Goal: Task Accomplishment & Management: Complete application form

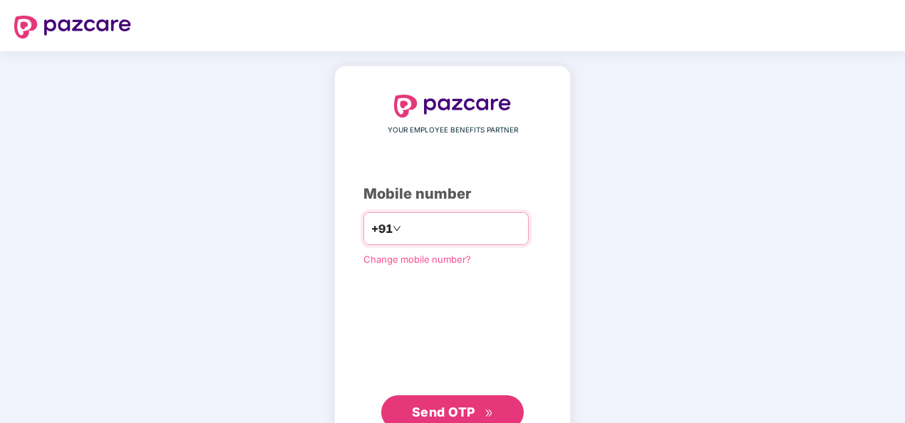
click at [404, 229] on input "number" at bounding box center [462, 228] width 117 height 23
click at [404, 229] on input "**********" at bounding box center [462, 228] width 117 height 23
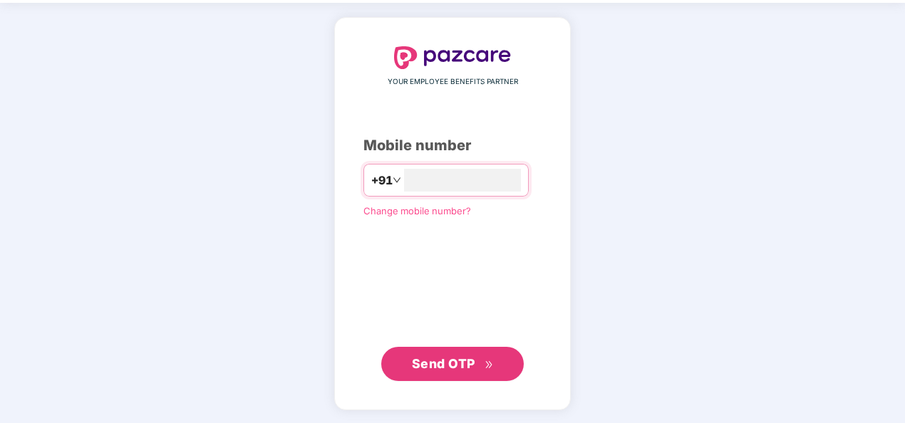
type input "**********"
click at [450, 367] on span "Send OTP" at bounding box center [443, 363] width 63 height 15
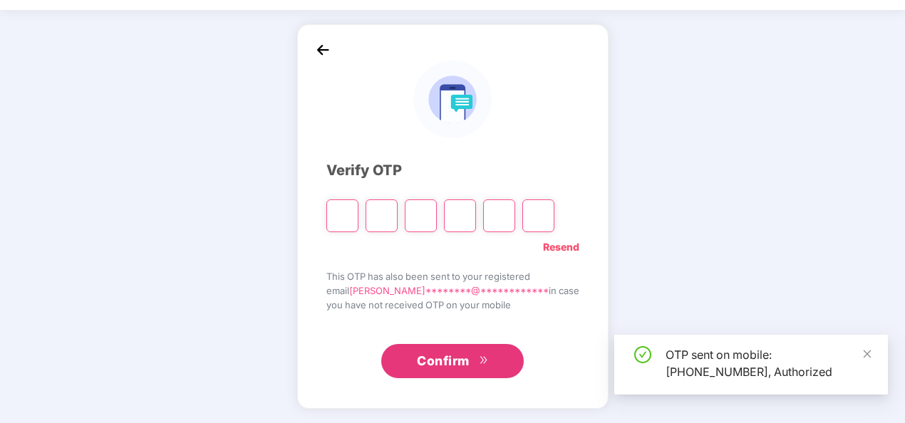
scroll to position [41, 0]
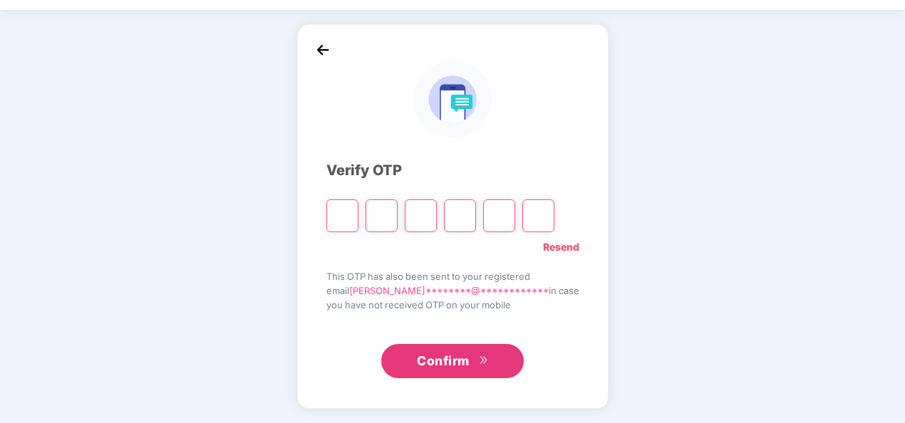
type input "*"
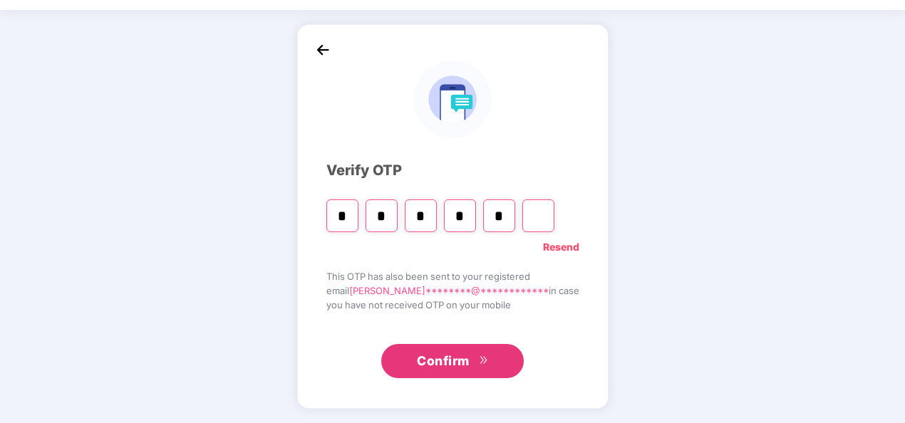
type input "*"
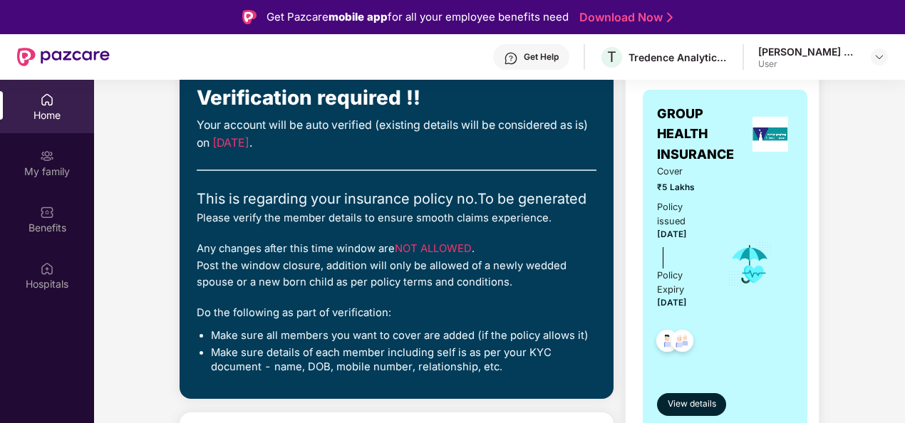
scroll to position [214, 0]
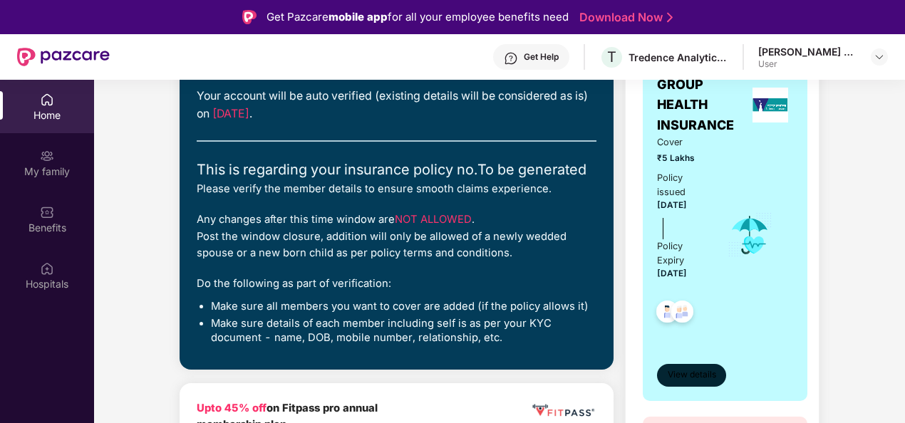
click at [692, 372] on span "View details" at bounding box center [692, 376] width 48 height 14
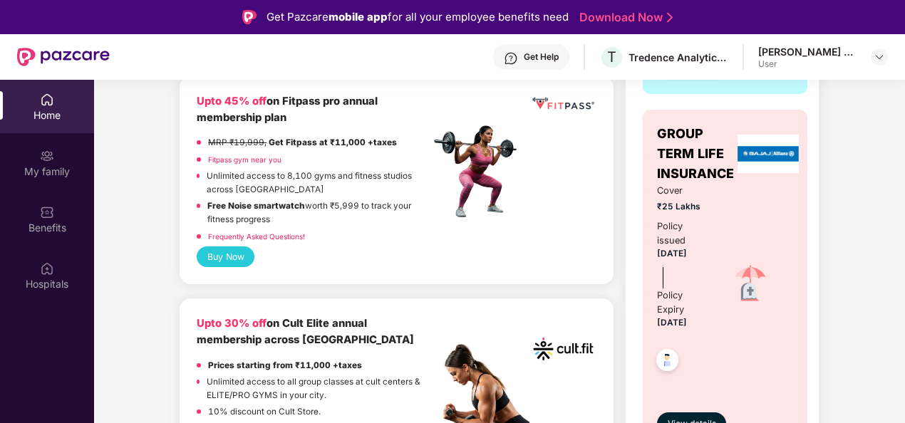
scroll to position [592, 0]
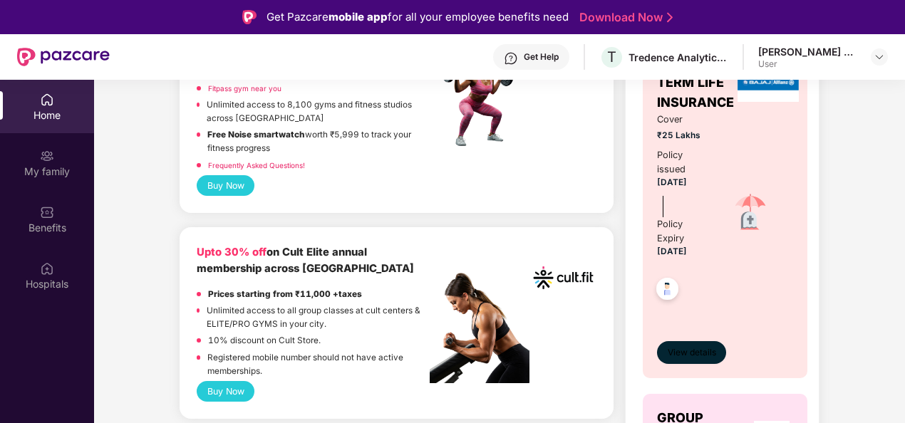
click at [688, 354] on span "View details" at bounding box center [692, 353] width 48 height 14
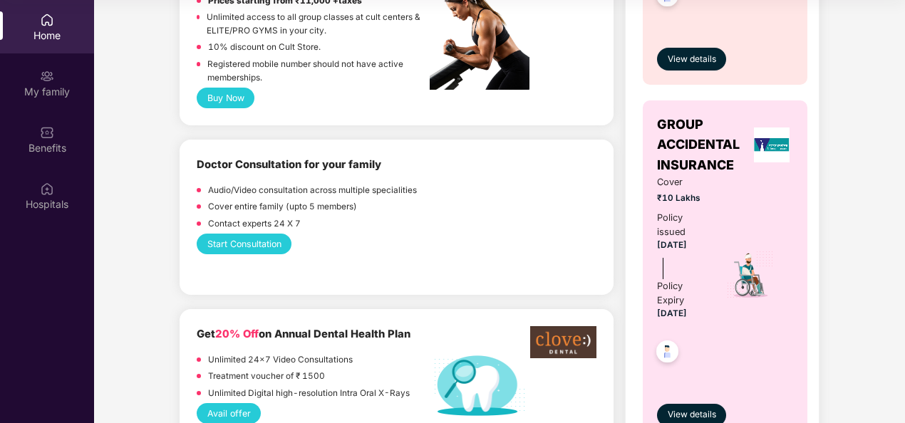
scroll to position [949, 0]
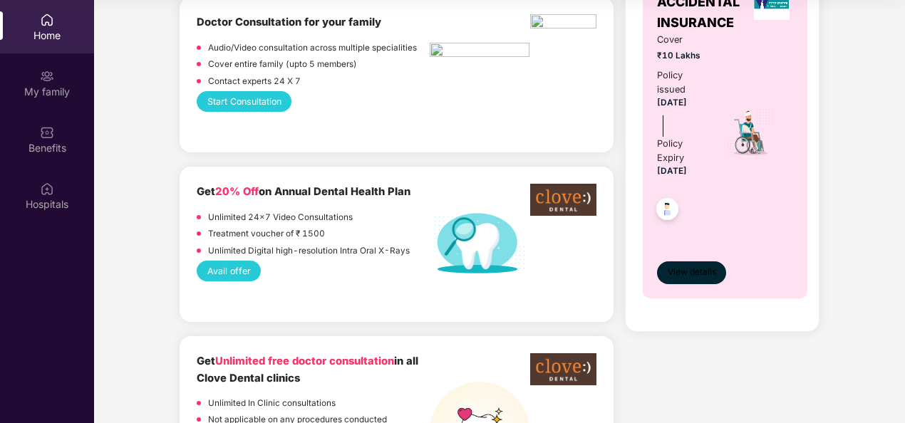
click at [689, 272] on span "View details" at bounding box center [692, 273] width 48 height 14
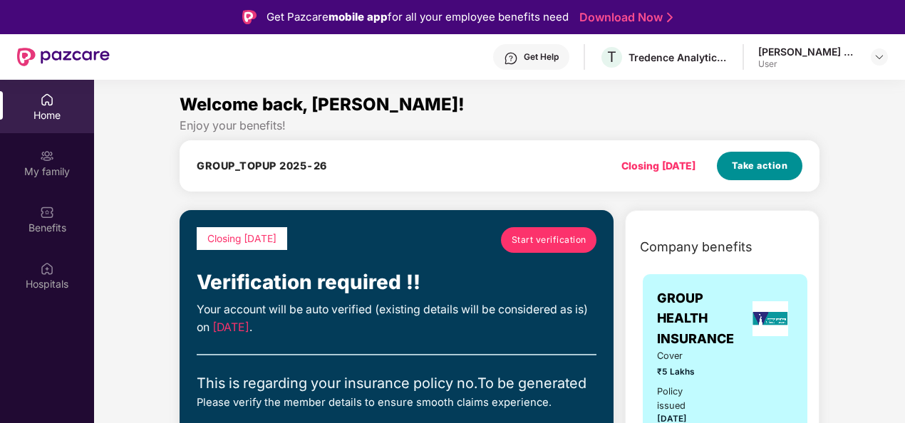
click at [755, 170] on span "Take action" at bounding box center [760, 166] width 56 height 14
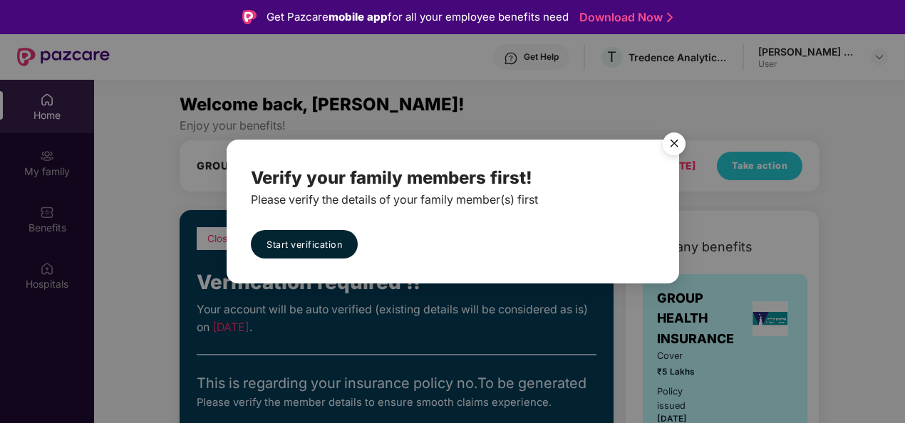
click at [677, 143] on img "Close" at bounding box center [674, 146] width 40 height 40
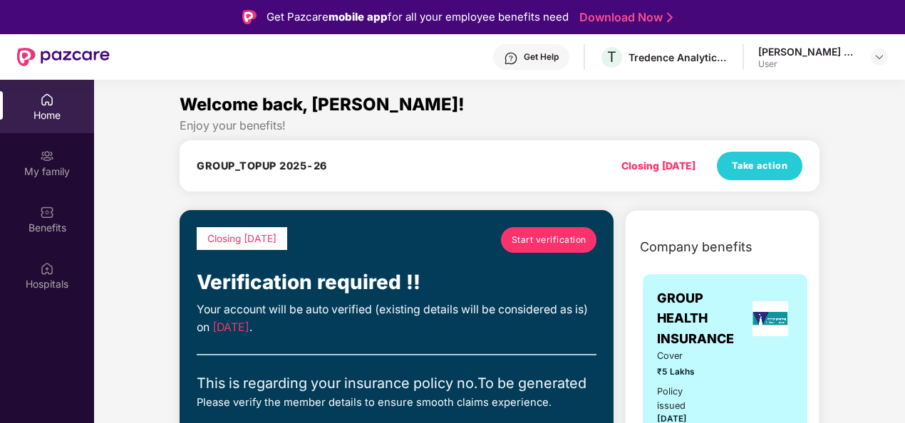
click at [536, 237] on span "Start verification" at bounding box center [549, 240] width 75 height 14
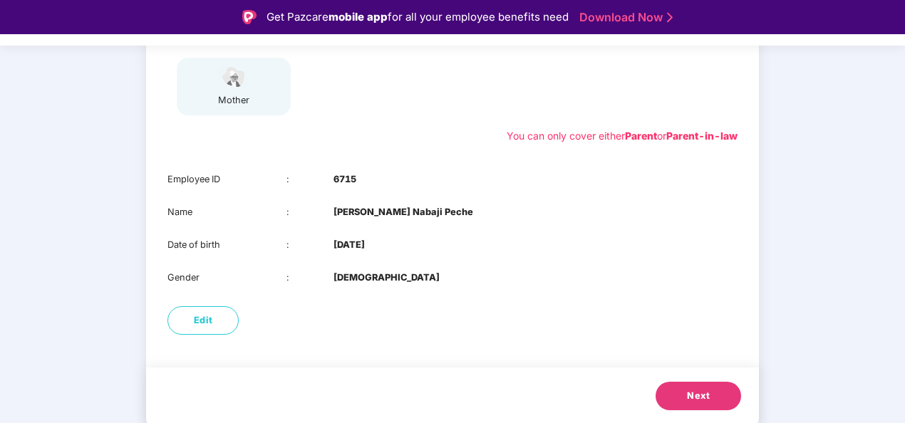
scroll to position [34, 0]
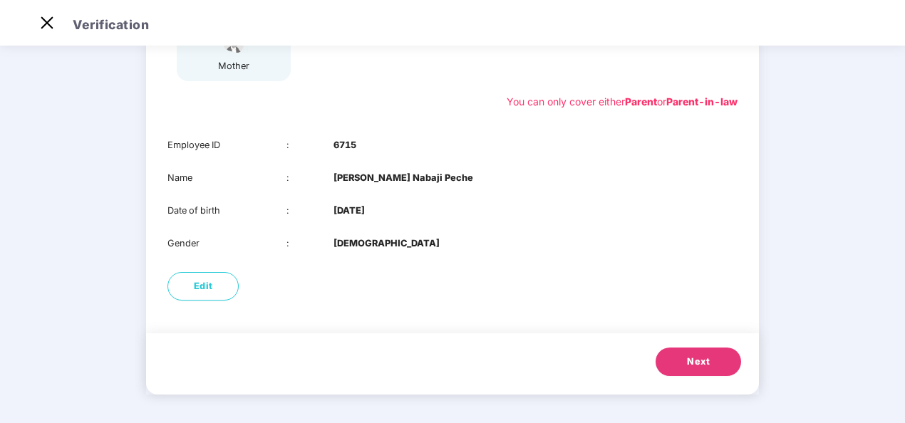
click at [676, 363] on button "Next" at bounding box center [699, 362] width 86 height 29
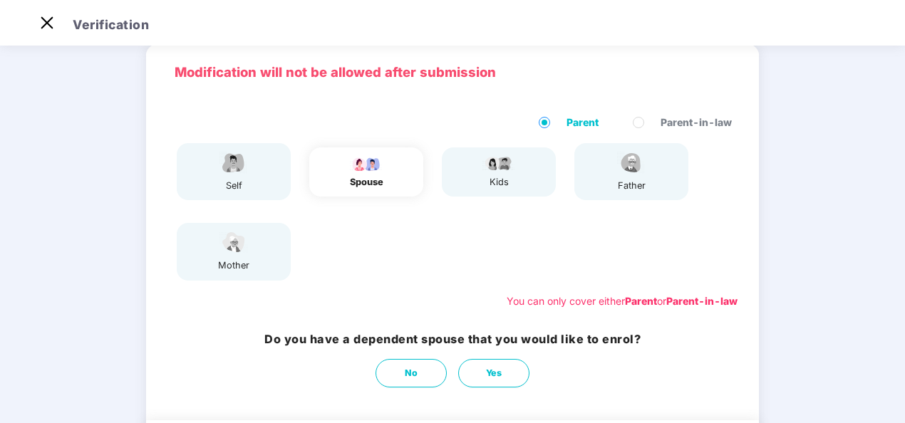
scroll to position [143, 0]
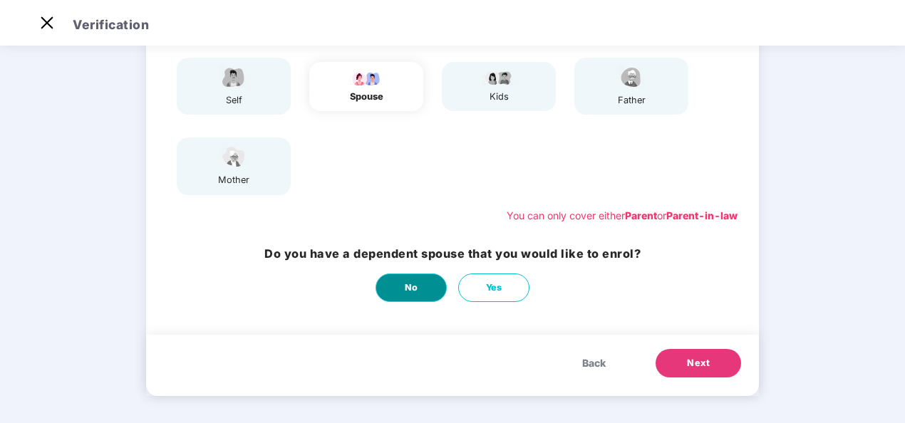
click at [401, 289] on button "No" at bounding box center [411, 288] width 71 height 29
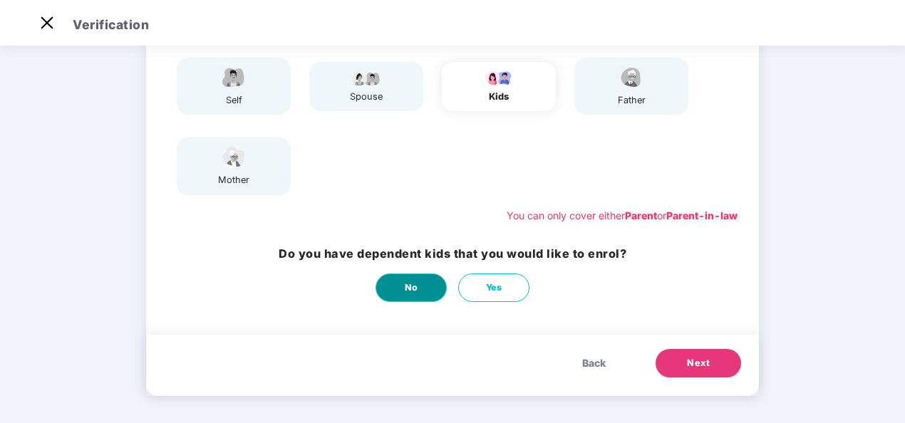
scroll to position [0, 0]
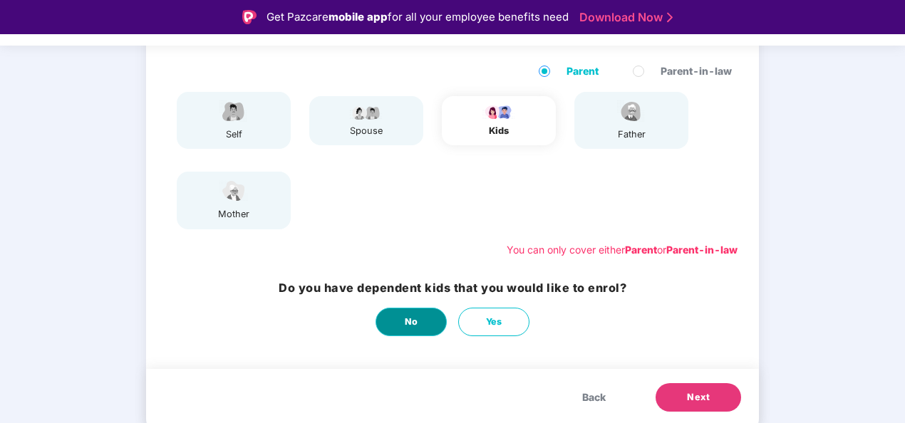
click at [419, 322] on button "No" at bounding box center [411, 322] width 71 height 29
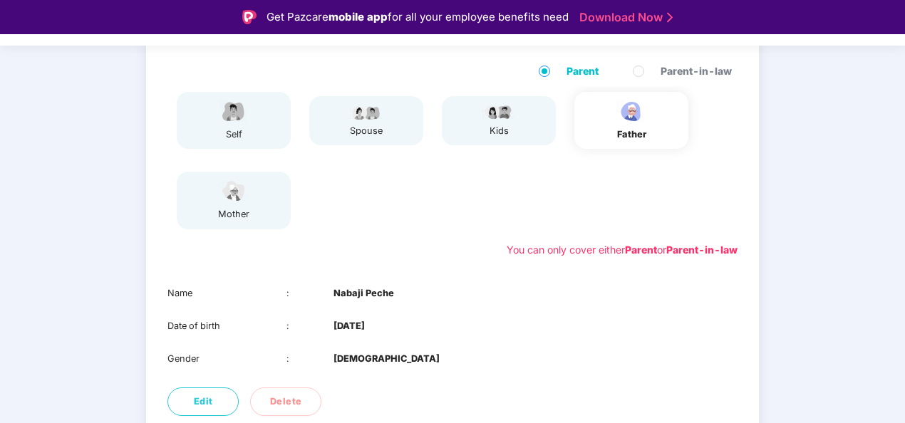
scroll to position [224, 0]
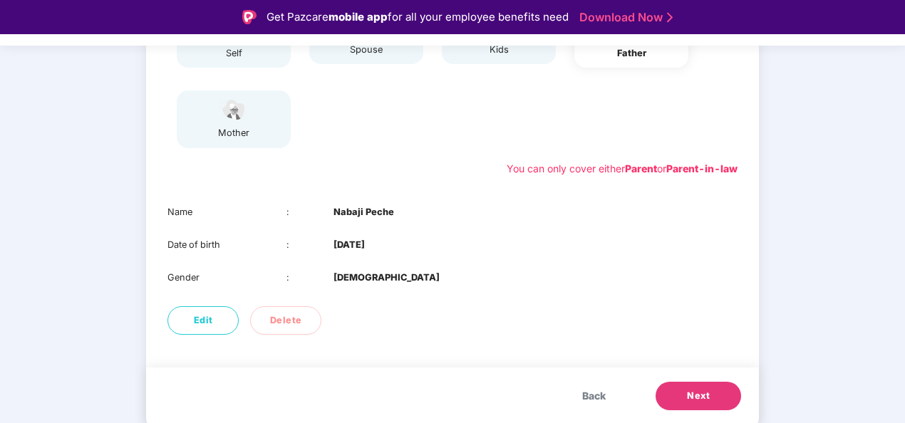
click at [684, 399] on button "Next" at bounding box center [699, 396] width 86 height 29
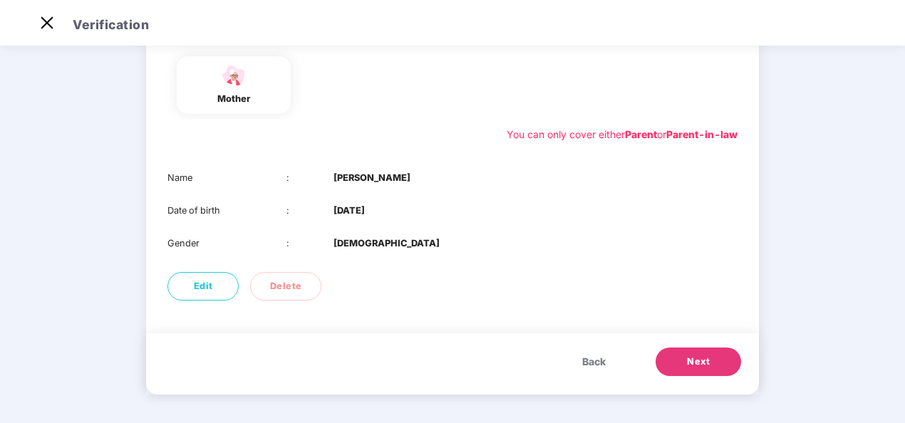
click at [685, 361] on button "Next" at bounding box center [699, 362] width 86 height 29
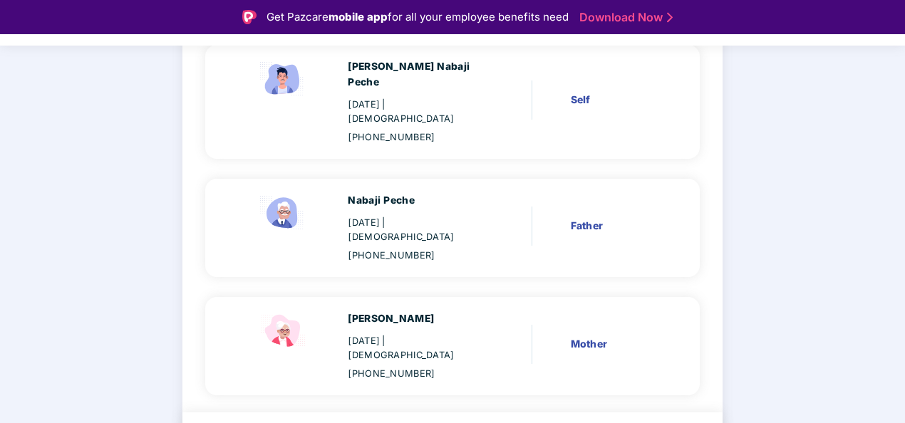
scroll to position [34, 0]
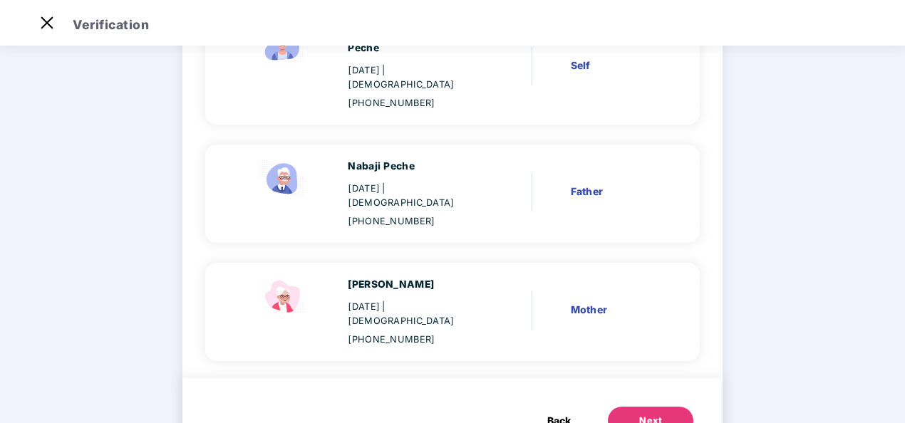
click at [634, 407] on button "Next" at bounding box center [651, 421] width 86 height 29
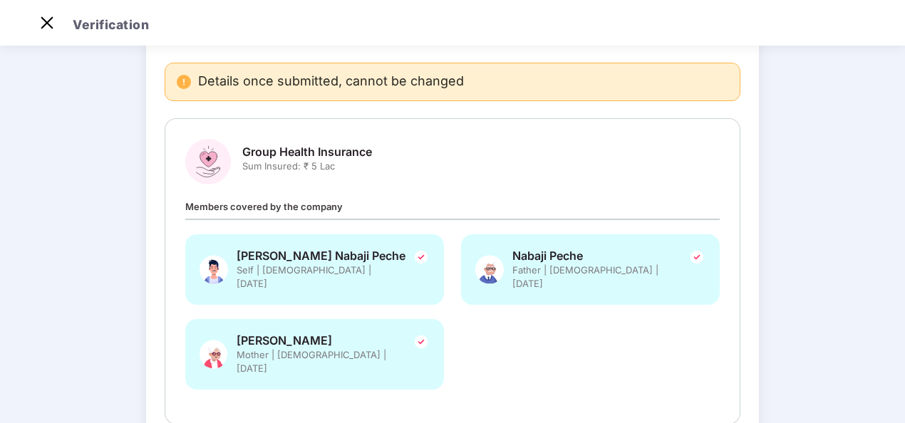
scroll to position [182, 0]
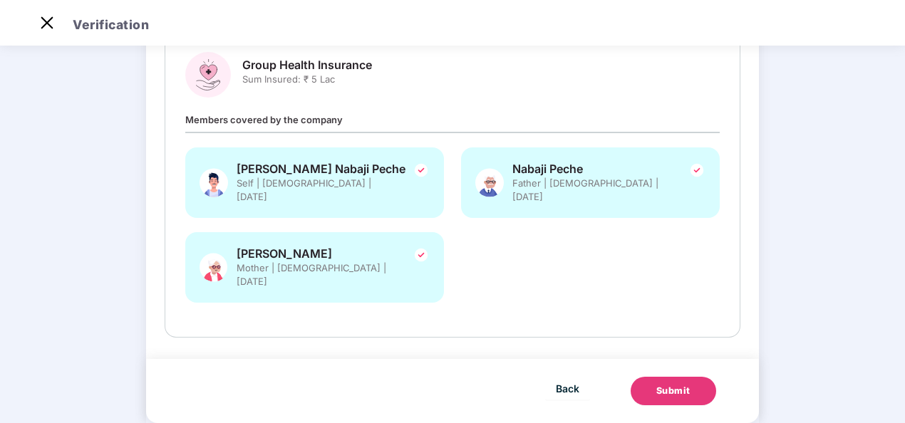
click at [662, 384] on div "Submit" at bounding box center [674, 391] width 34 height 14
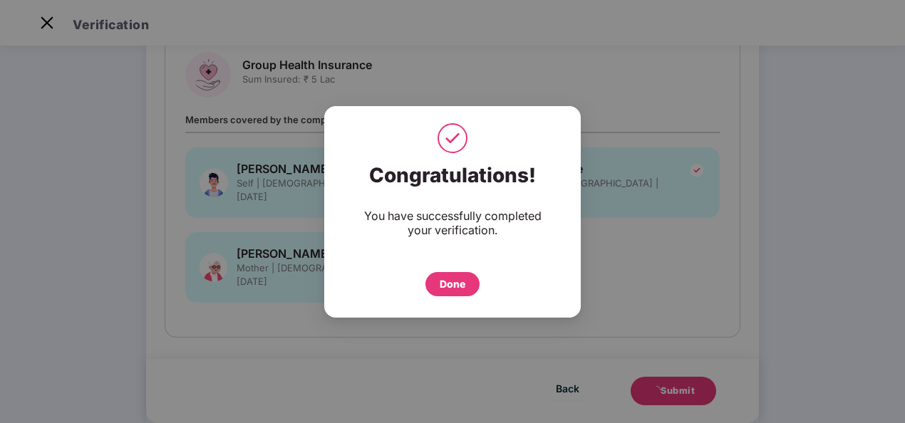
click at [458, 287] on div "Done" at bounding box center [453, 285] width 26 height 16
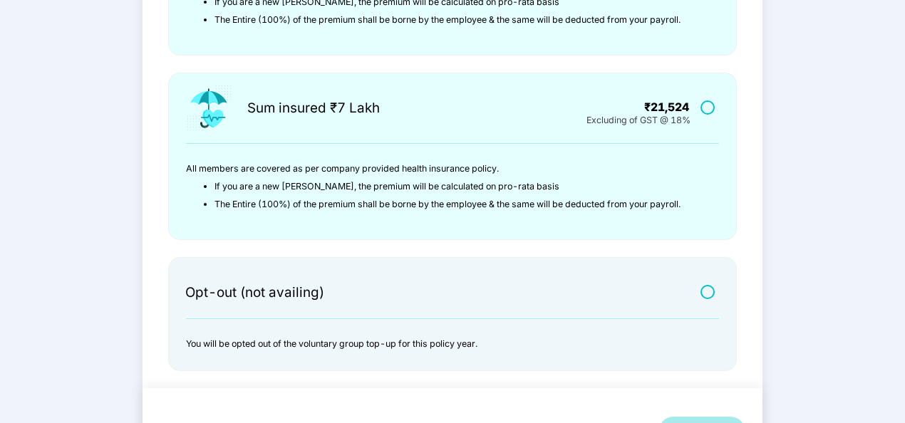
scroll to position [515, 0]
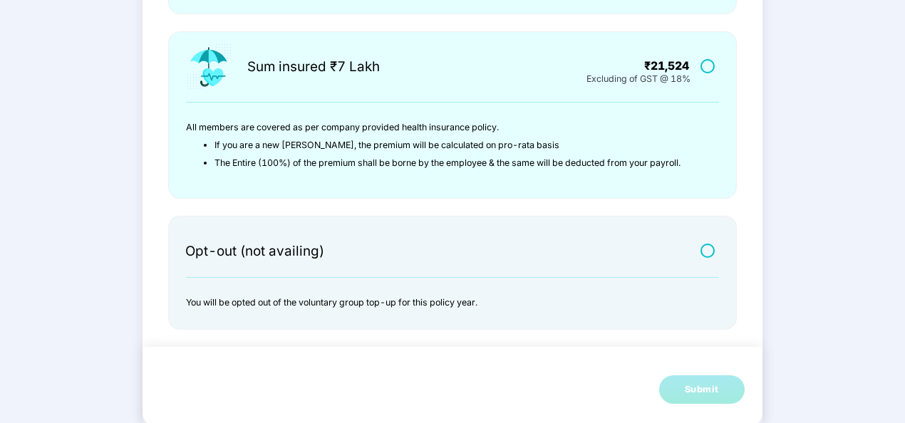
click at [707, 250] on label at bounding box center [710, 251] width 18 height 12
click at [699, 389] on div "Submit" at bounding box center [702, 390] width 34 height 14
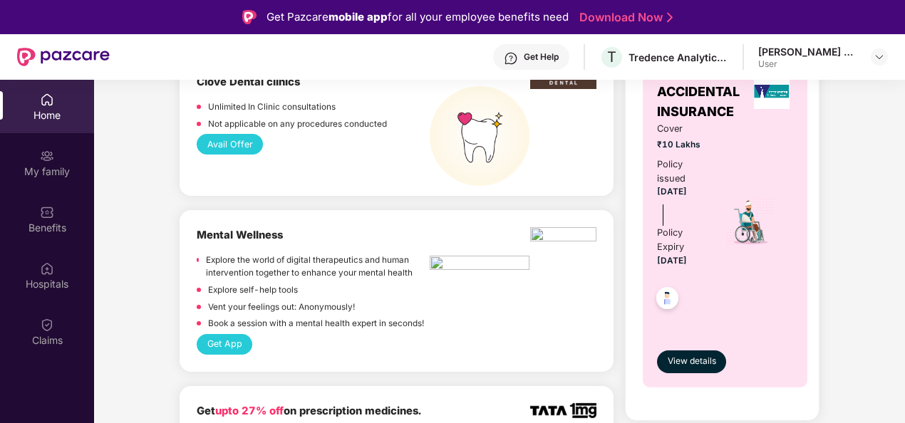
scroll to position [1141, 0]
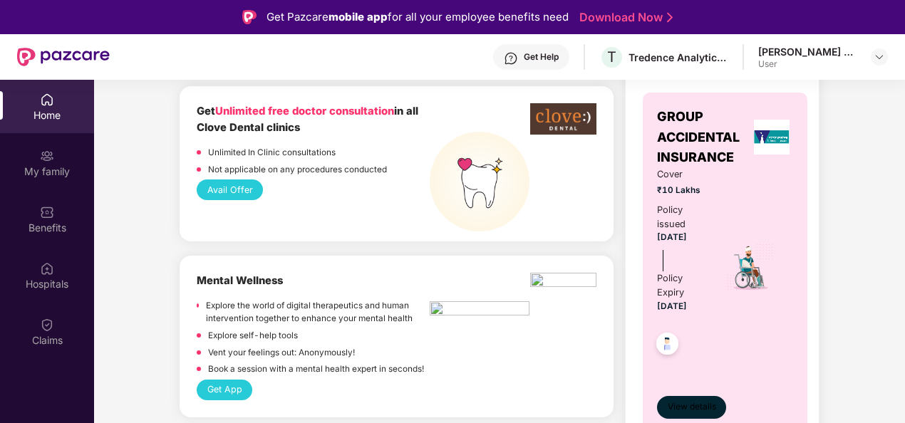
click at [677, 406] on span "View details" at bounding box center [692, 408] width 48 height 14
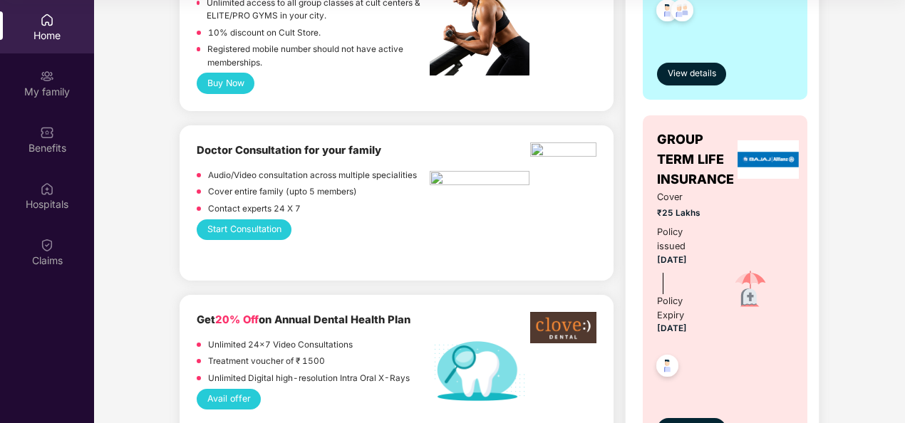
scroll to position [713, 0]
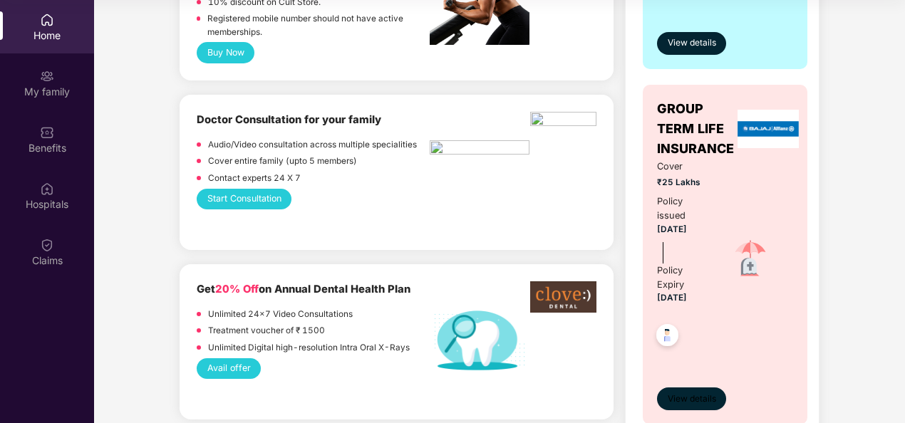
click at [679, 395] on span "View details" at bounding box center [692, 400] width 48 height 14
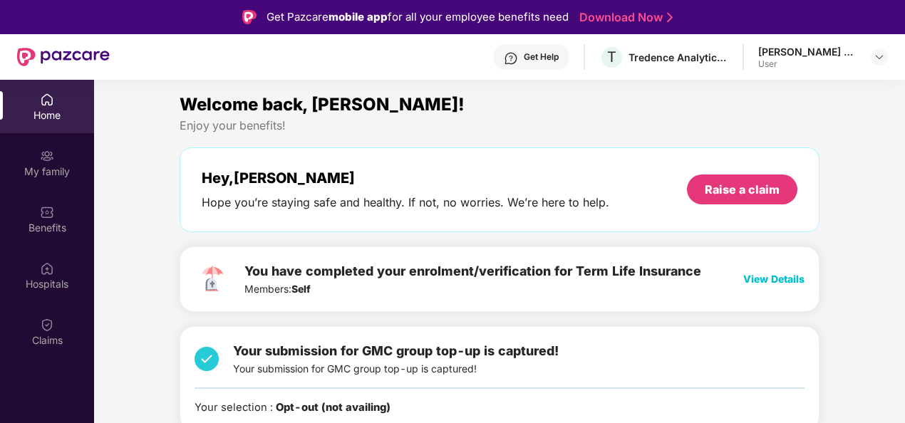
click at [763, 280] on span "View Details" at bounding box center [774, 279] width 61 height 12
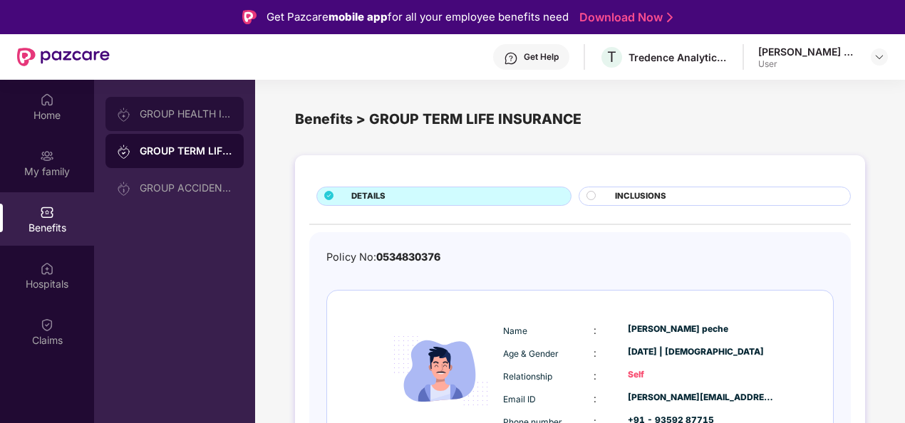
click at [185, 117] on div "GROUP HEALTH INSURANCE" at bounding box center [186, 113] width 93 height 11
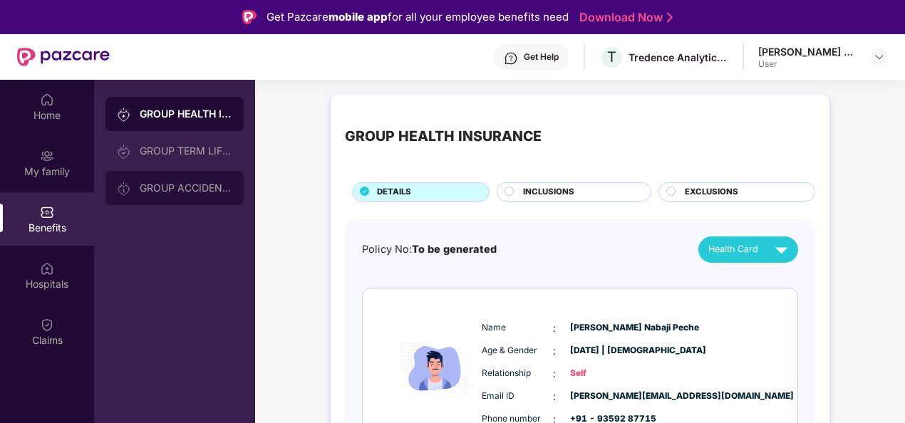
click at [204, 185] on div "GROUP ACCIDENTAL INSURANCE" at bounding box center [186, 187] width 93 height 11
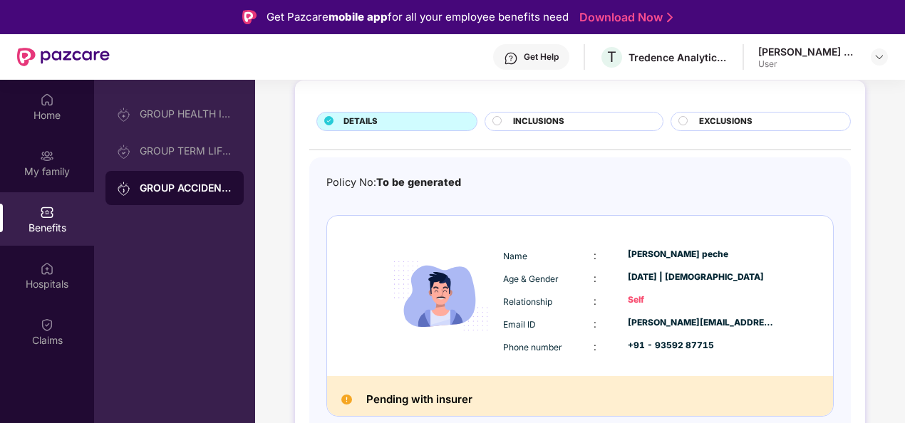
scroll to position [76, 0]
